Goal: Task Accomplishment & Management: Use online tool/utility

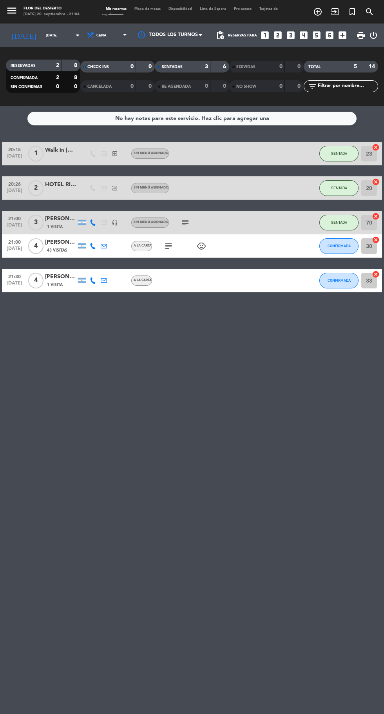
click at [181, 225] on icon "subject" at bounding box center [185, 222] width 9 height 9
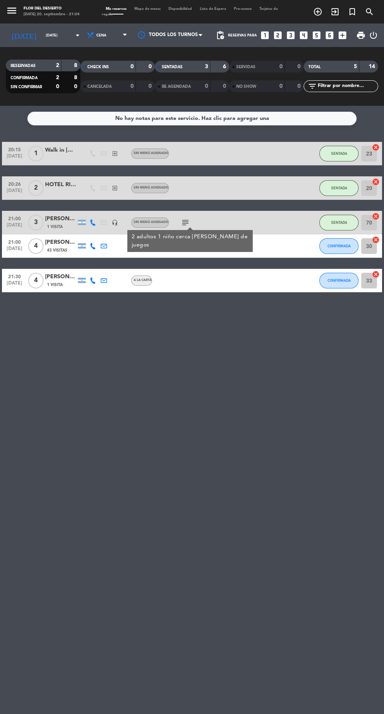
click at [242, 490] on div "No hay notas para este servicio. Haz clic para agregar una 20:15 sep. 20 1 Walk…" at bounding box center [192, 410] width 384 height 608
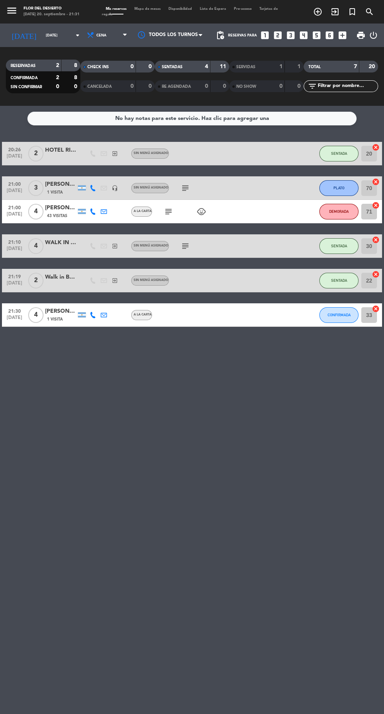
click at [172, 213] on icon "subject" at bounding box center [168, 211] width 9 height 9
click at [206, 212] on icon "child_care" at bounding box center [201, 211] width 9 height 9
click at [238, 541] on div "No hay notas para este servicio. Haz clic para agregar una 20:26 sep. 20 2 HOTE…" at bounding box center [192, 410] width 384 height 608
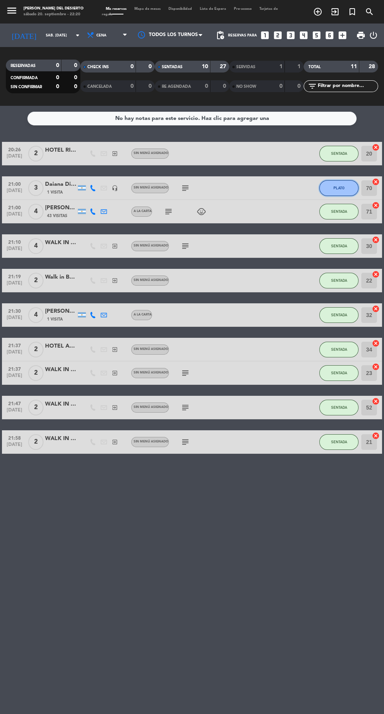
click at [337, 190] on button "PLATO" at bounding box center [338, 188] width 39 height 16
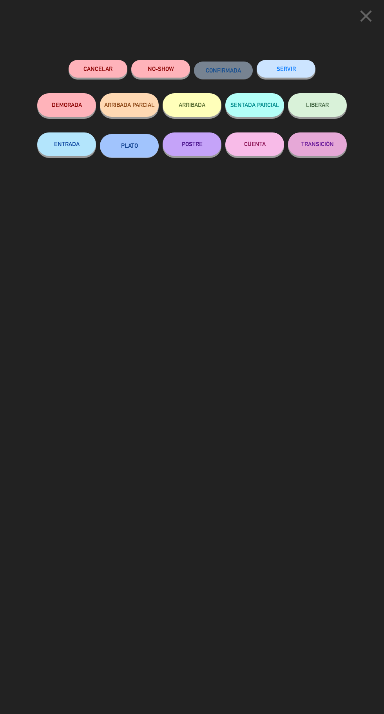
click at [298, 64] on button "SERVIR" at bounding box center [286, 69] width 59 height 18
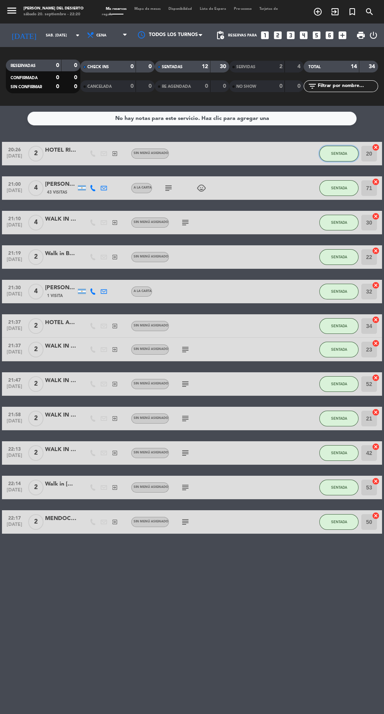
click at [339, 153] on span "SENTADA" at bounding box center [339, 153] width 16 height 4
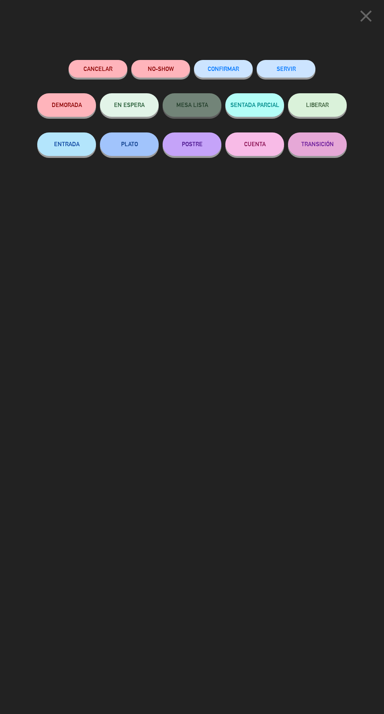
click at [301, 60] on div "SERVIR" at bounding box center [286, 76] width 59 height 33
click at [300, 66] on button "SERVIR" at bounding box center [286, 69] width 59 height 18
